Goal: Information Seeking & Learning: Learn about a topic

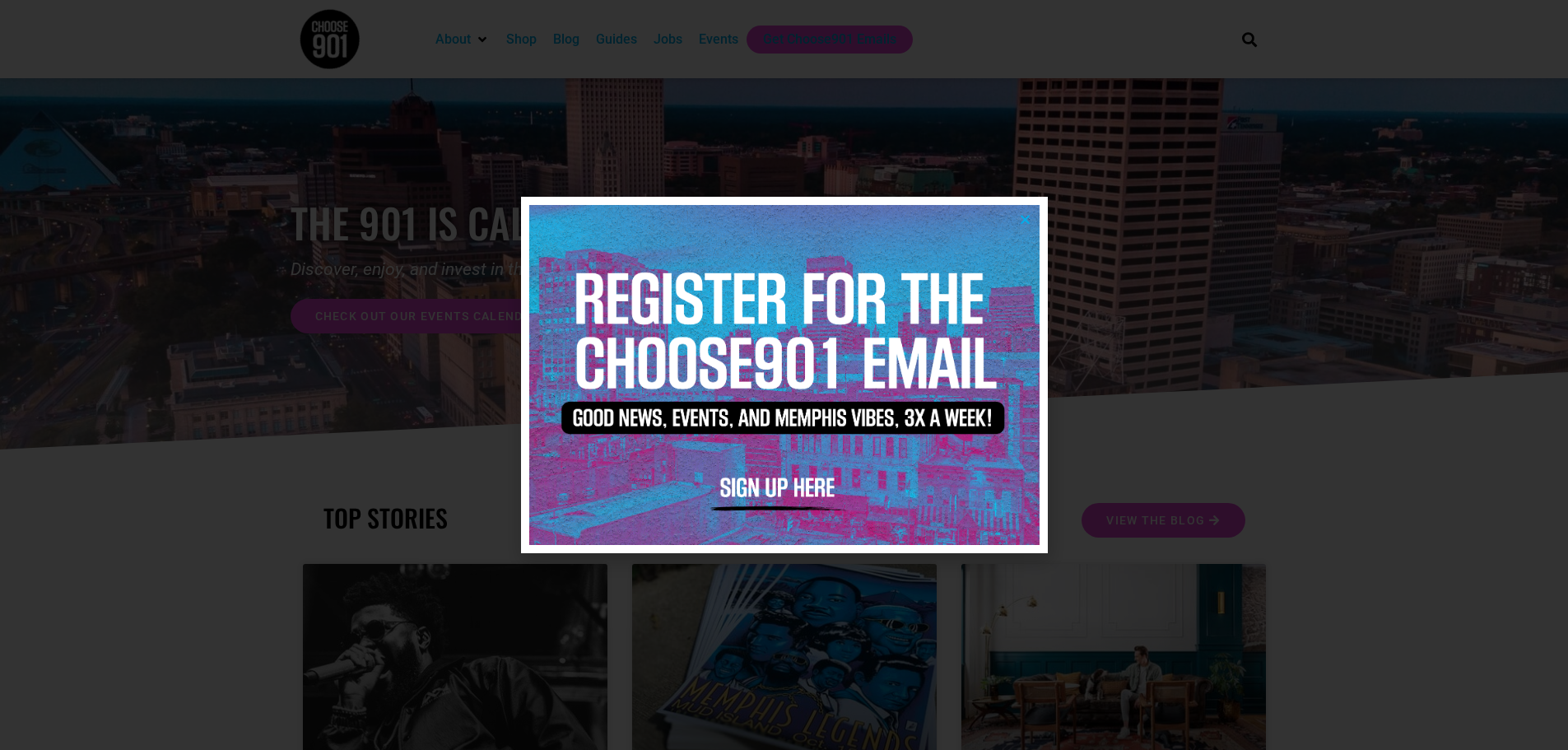
click at [1339, 478] on div at bounding box center [784, 375] width 1568 height 750
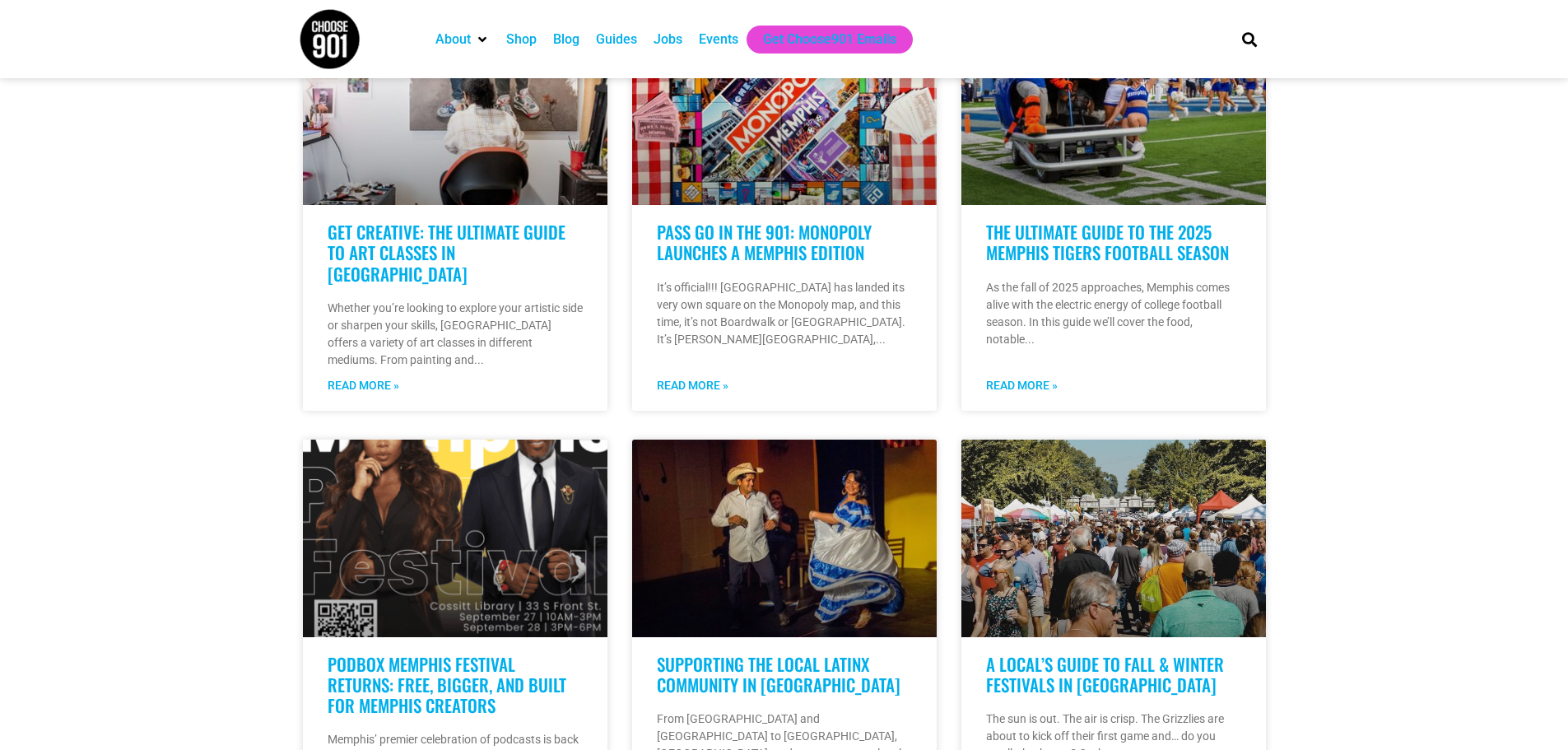
scroll to position [1070, 0]
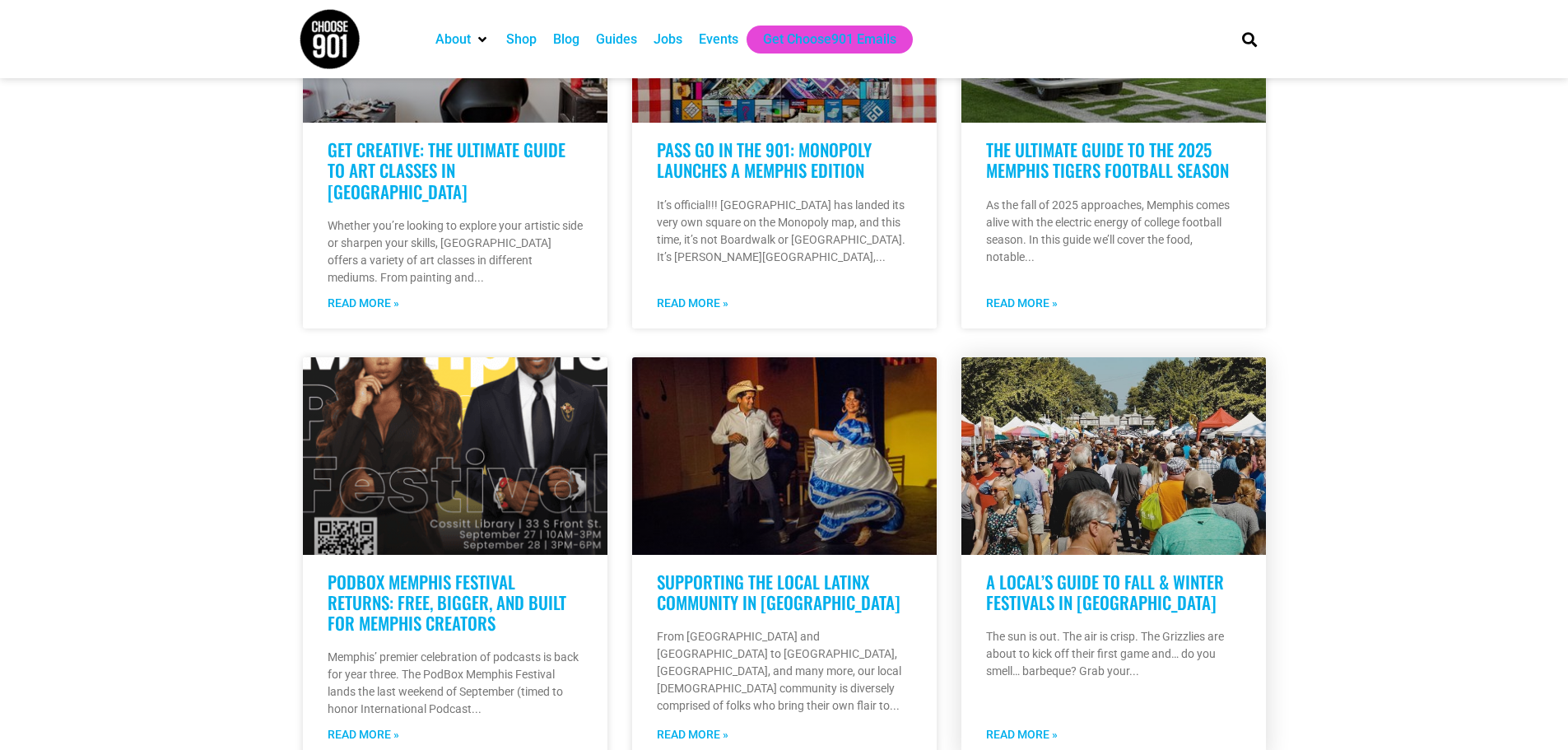
click at [1084, 569] on link "A Local’s Guide to Fall & Winter Festivals in [GEOGRAPHIC_DATA]" at bounding box center [1104, 592] width 238 height 46
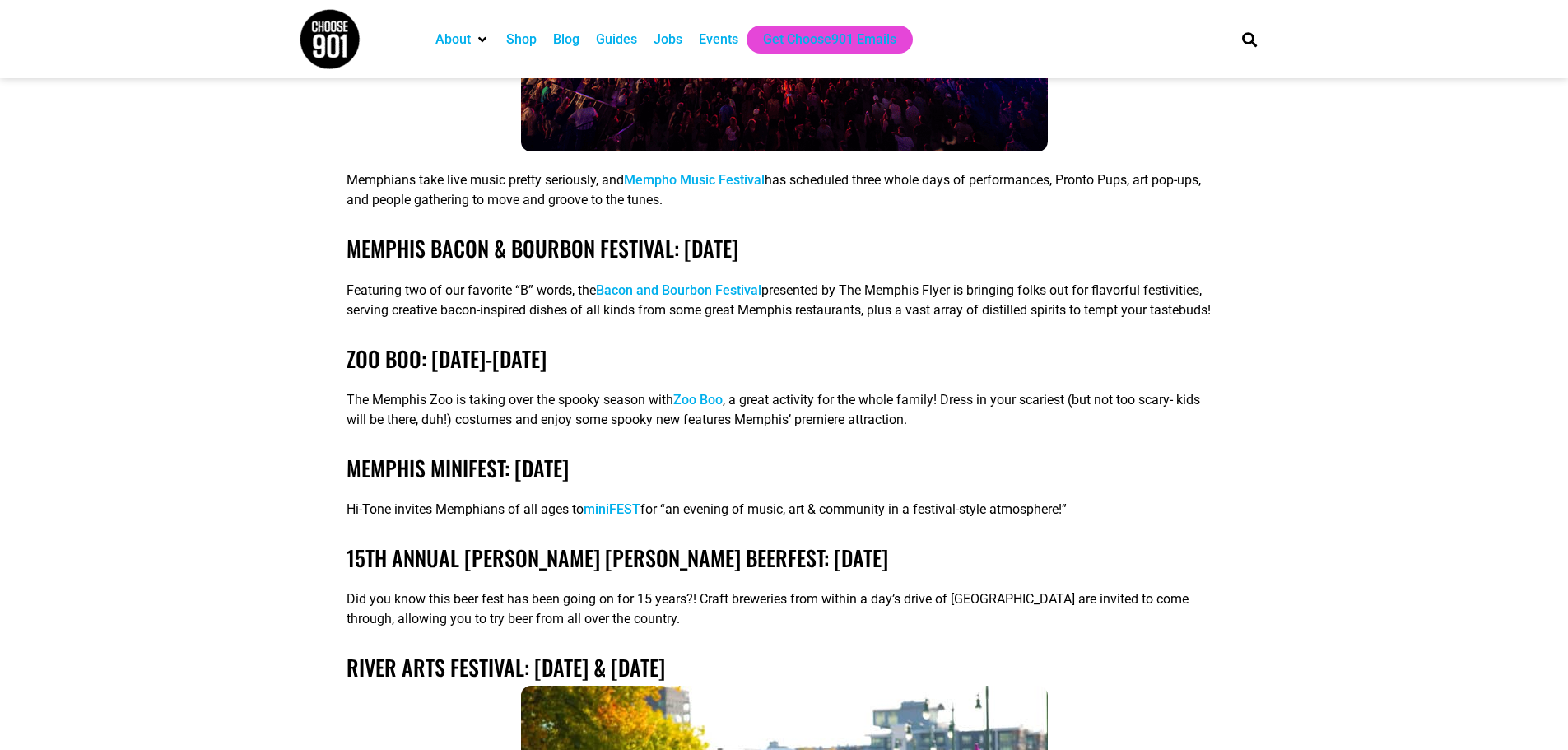
scroll to position [3787, 0]
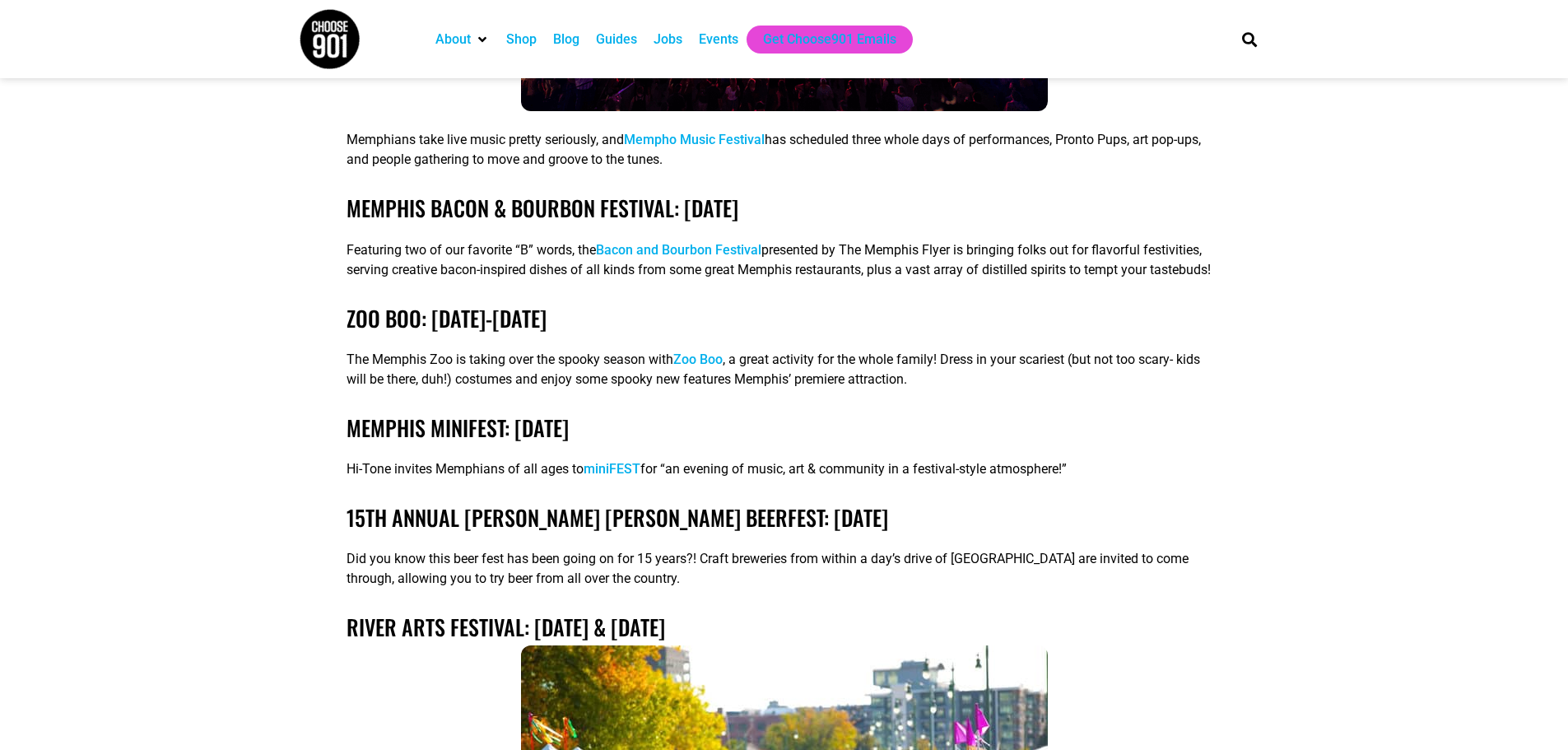
drag, startPoint x: 687, startPoint y: 297, endPoint x: 694, endPoint y: 306, distance: 11.4
click at [694, 352] on link "Zoo Boo" at bounding box center [697, 359] width 49 height 16
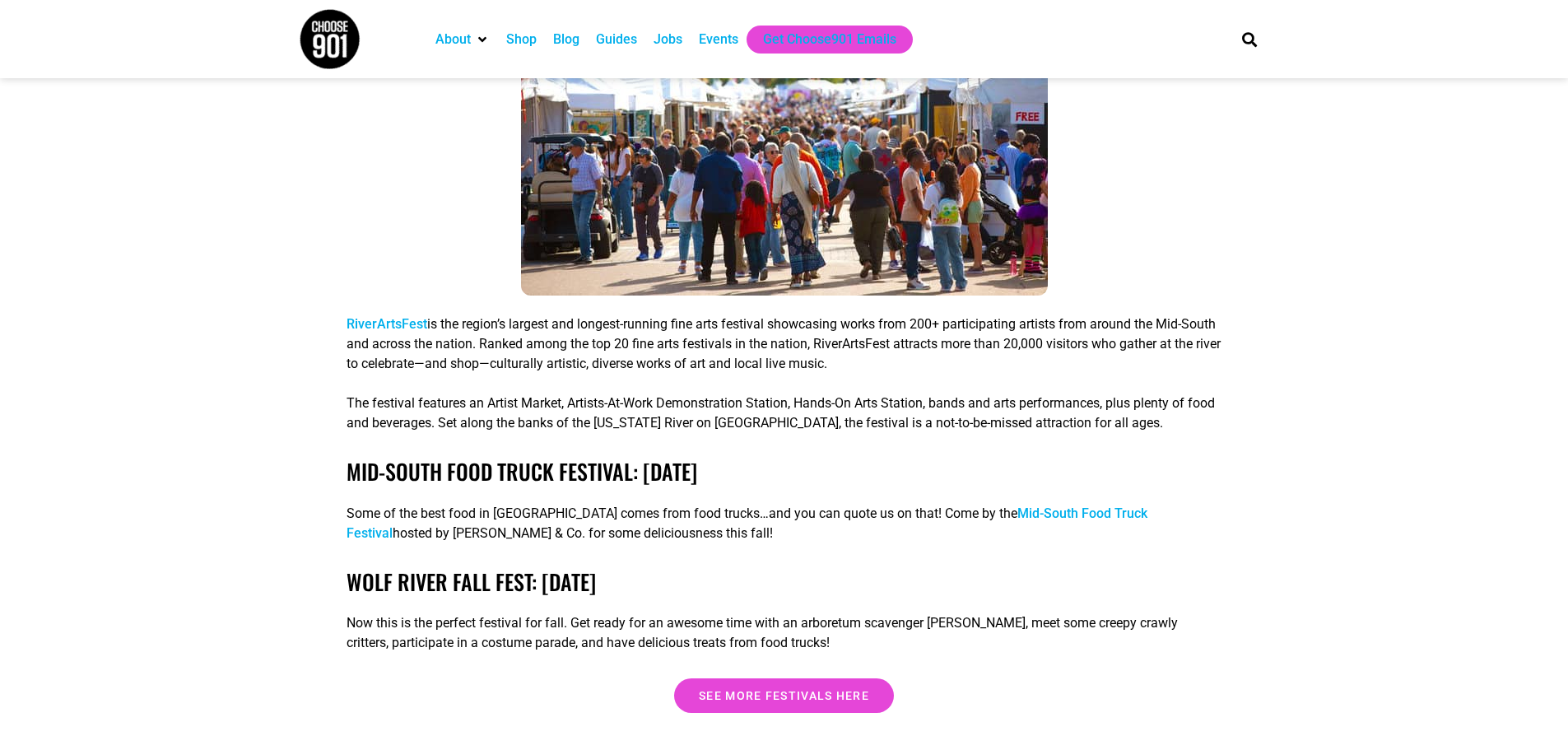
scroll to position [4529, 0]
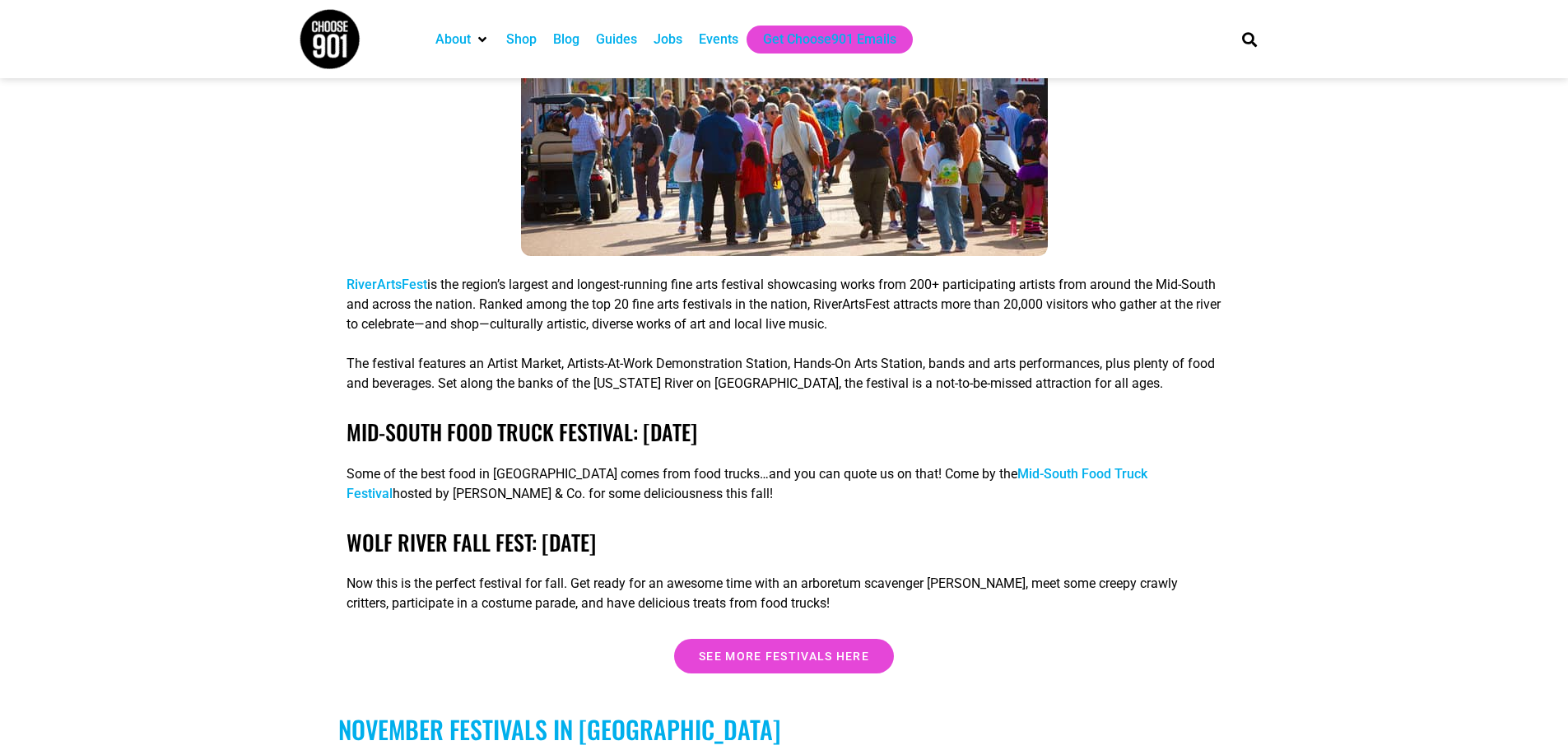
click at [1010, 466] on link "Mid-South Food Truck Festival" at bounding box center [746, 483] width 801 height 35
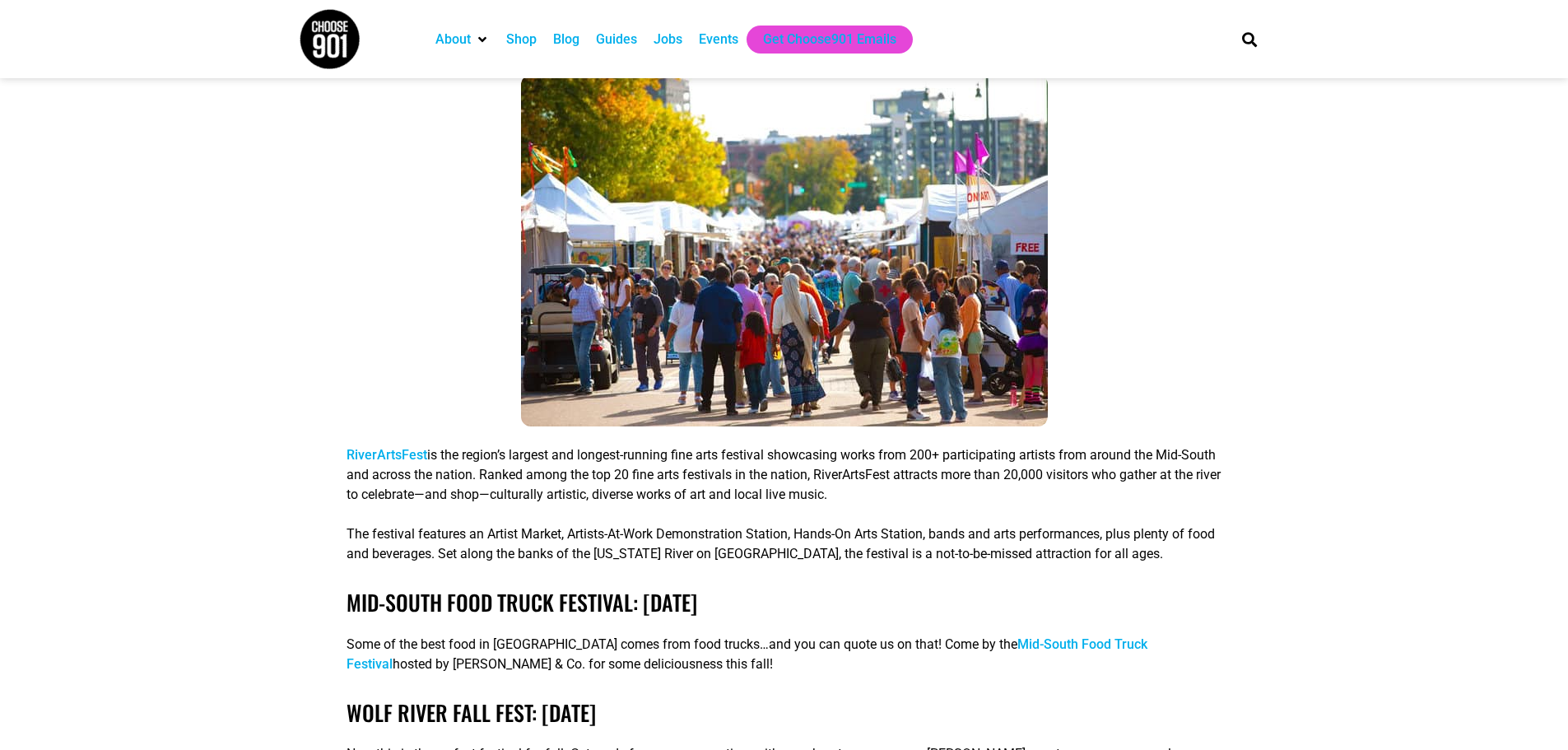
scroll to position [4281, 0]
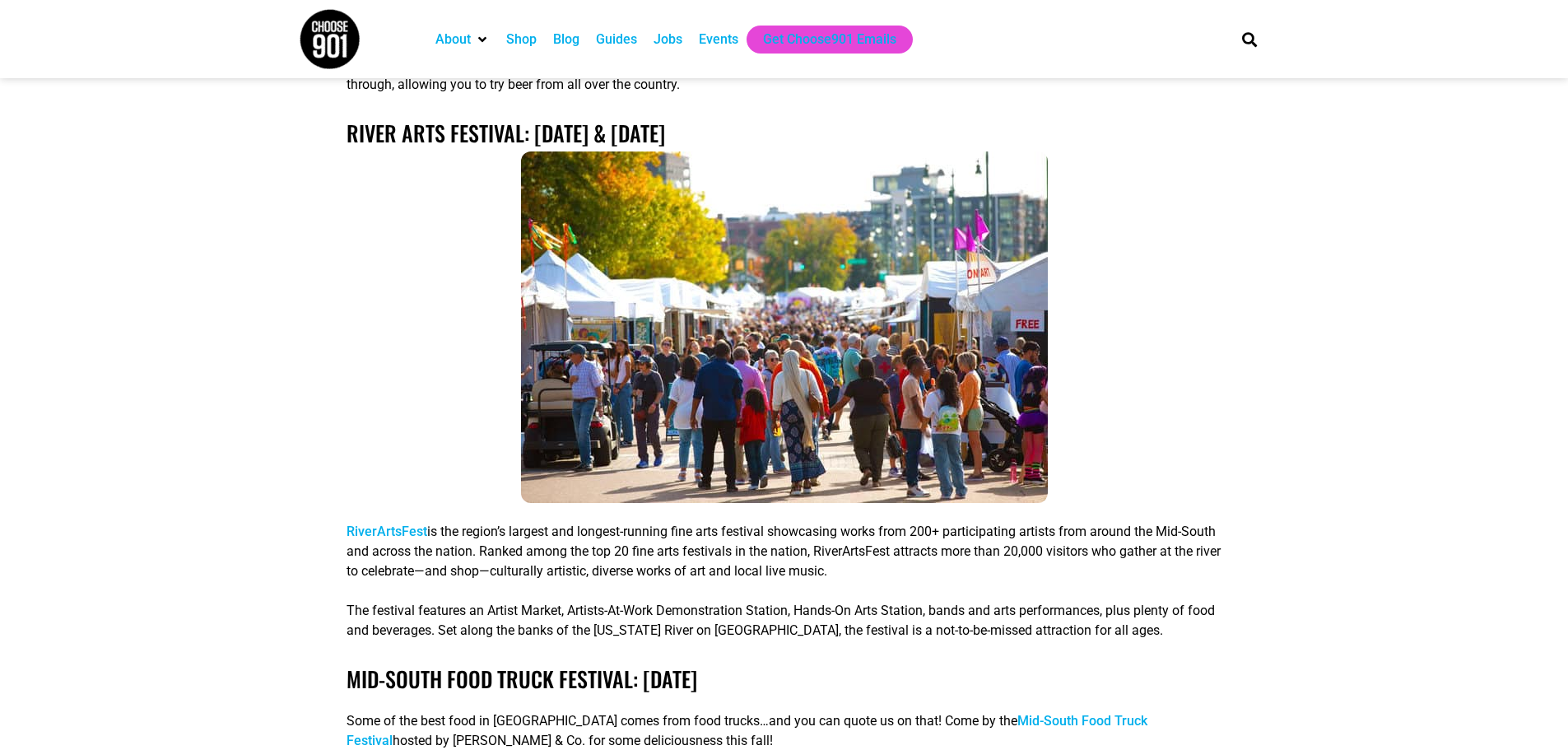
click at [416, 524] on link "RiverArtsFest" at bounding box center [386, 531] width 81 height 16
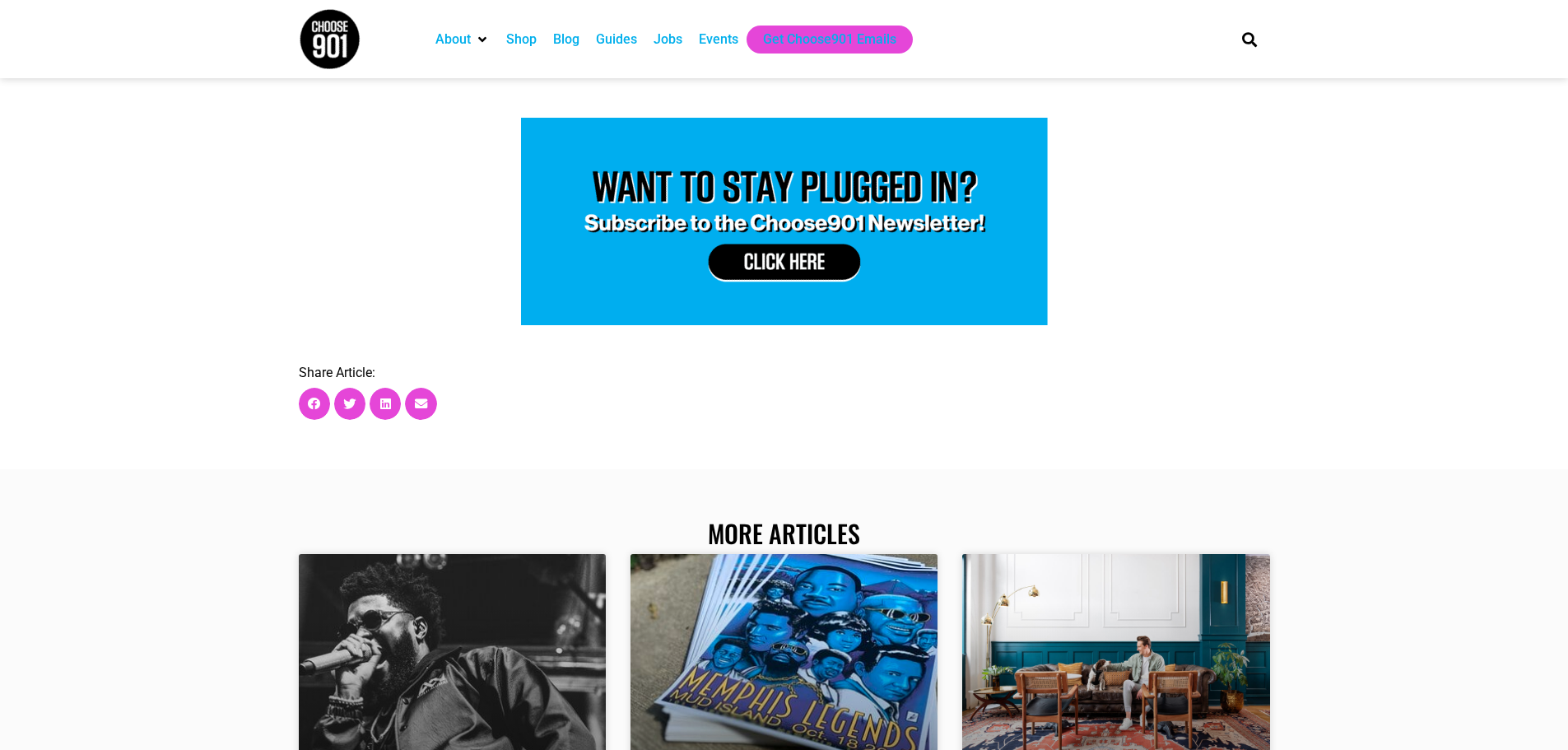
scroll to position [5599, 0]
